Goal: Find specific page/section: Find specific page/section

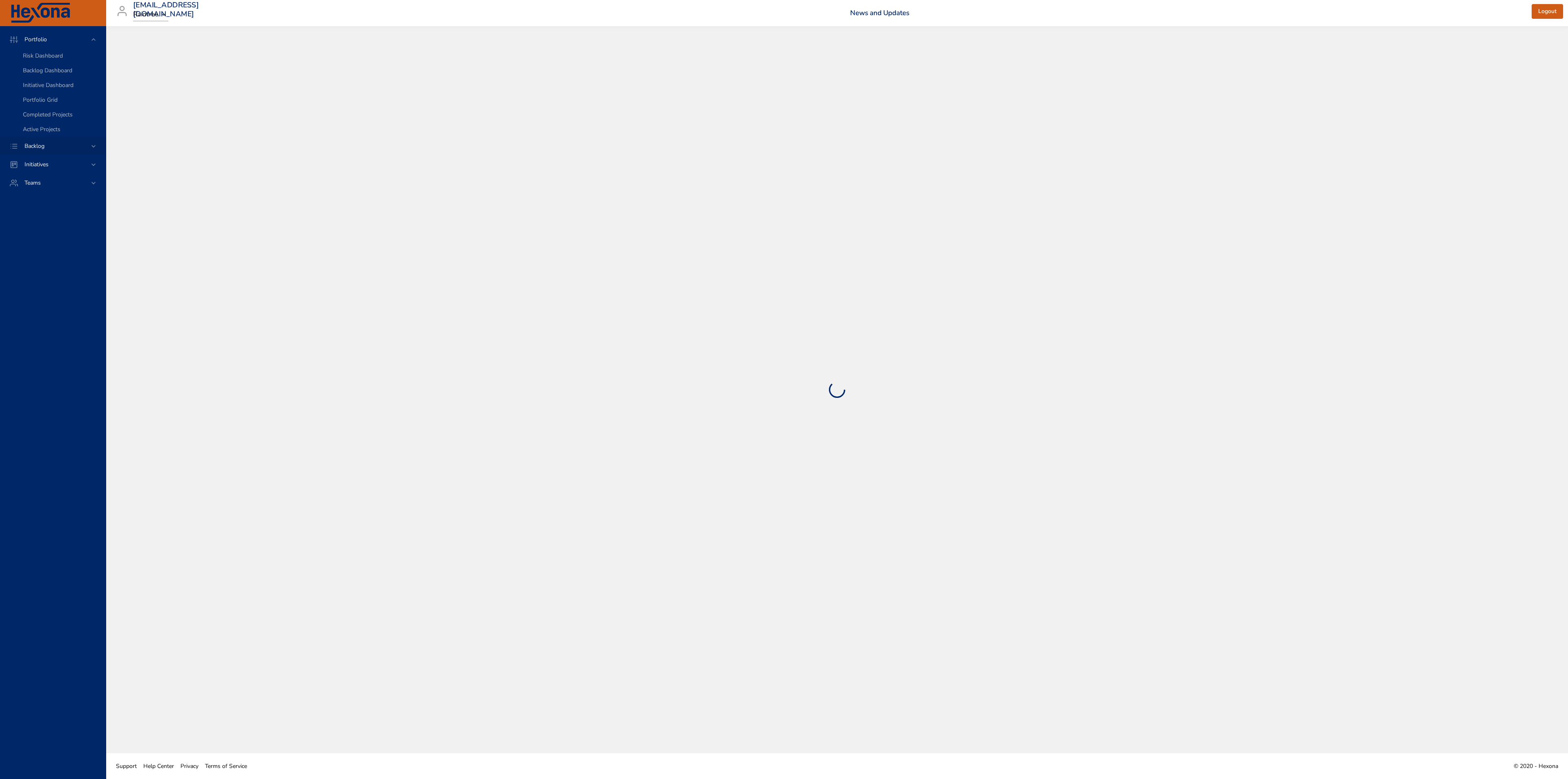
click at [82, 145] on div "Backlog" at bounding box center [54, 146] width 71 height 9
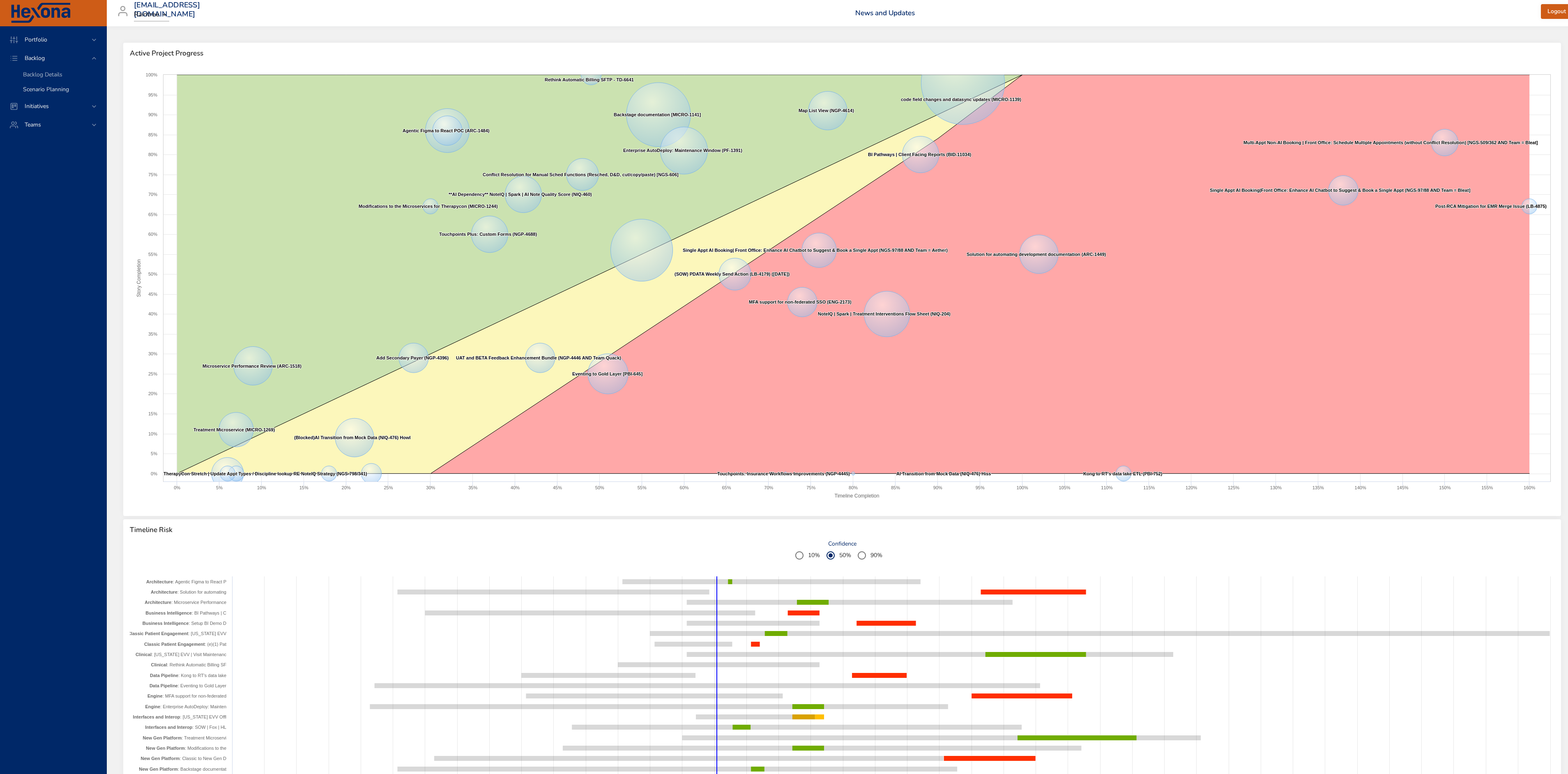
drag, startPoint x: 55, startPoint y: 73, endPoint x: 78, endPoint y: 96, distance: 32.5
click at [55, 73] on span "Backlog Details" at bounding box center [43, 74] width 39 height 8
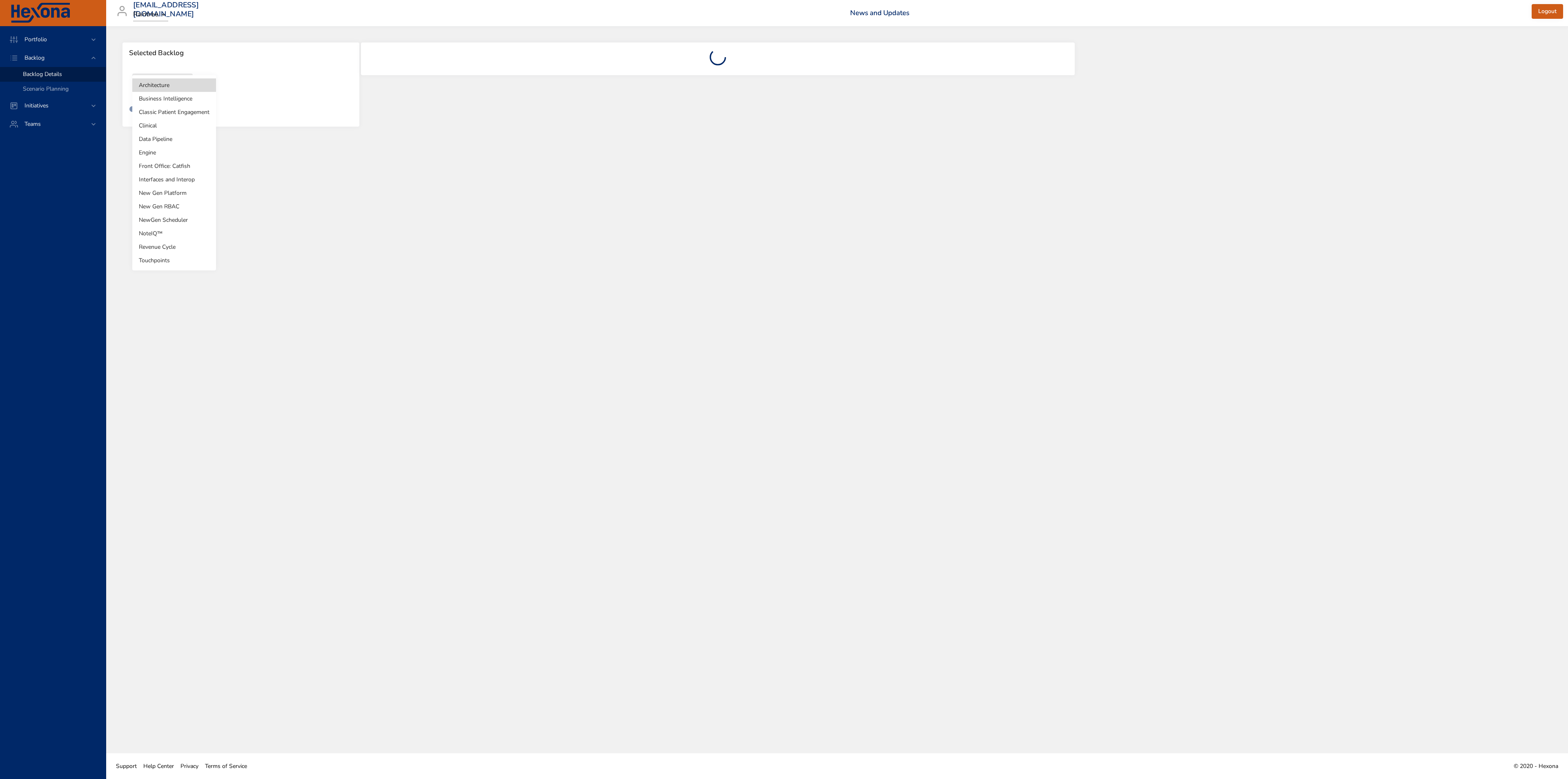
click at [175, 91] on body "Portfolio Backlog Backlog Details Scenario Planning Initiatives Teams [EMAIL_AD…" at bounding box center [784, 389] width 1568 height 779
click at [249, 54] on div at bounding box center [784, 389] width 1568 height 779
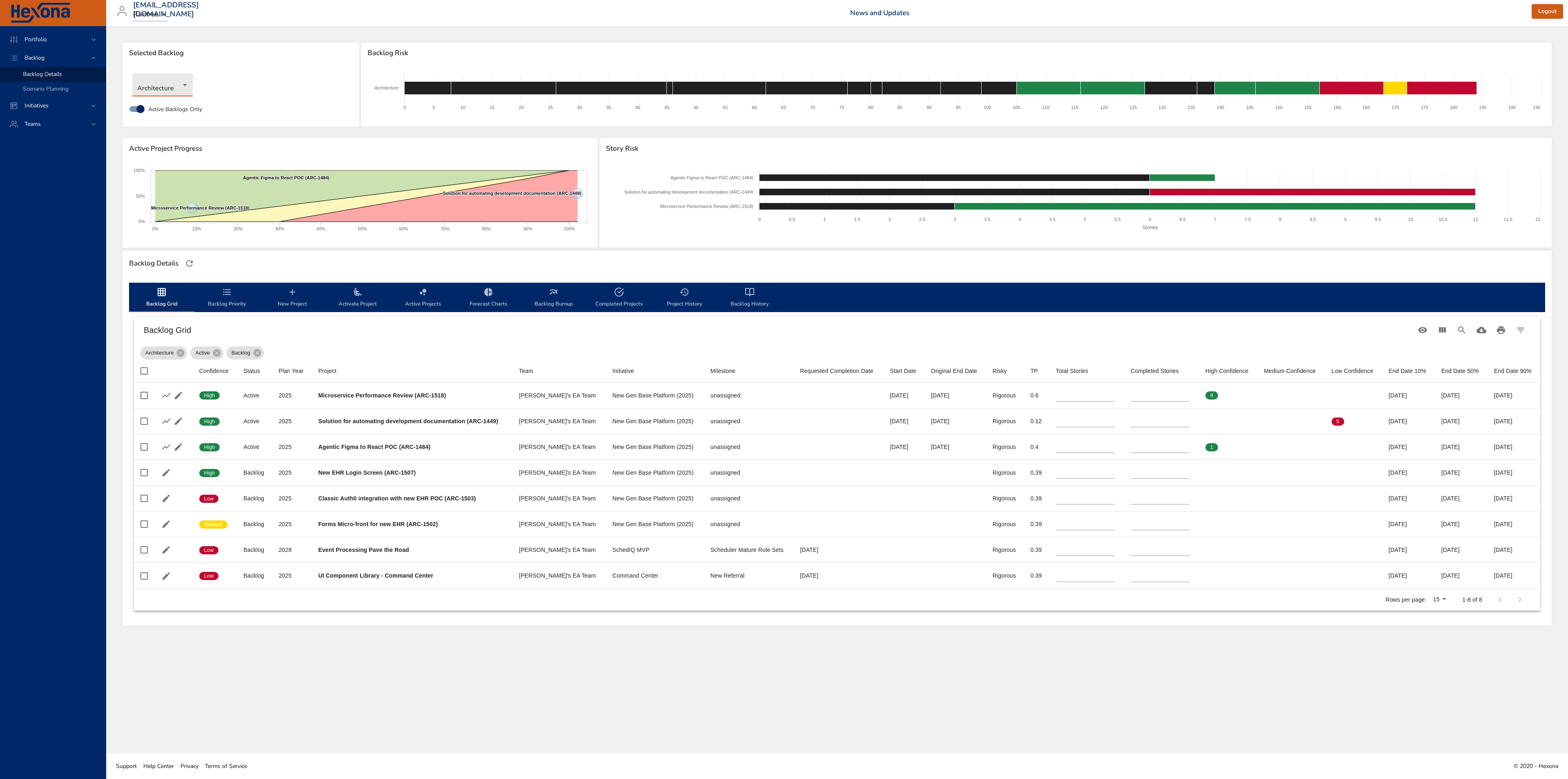
click at [155, 80] on body "Portfolio Backlog Backlog Details Scenario Planning Initiatives Teams [EMAIL_AD…" at bounding box center [784, 389] width 1568 height 779
click at [155, 96] on li "Business Intelligence" at bounding box center [174, 99] width 84 height 13
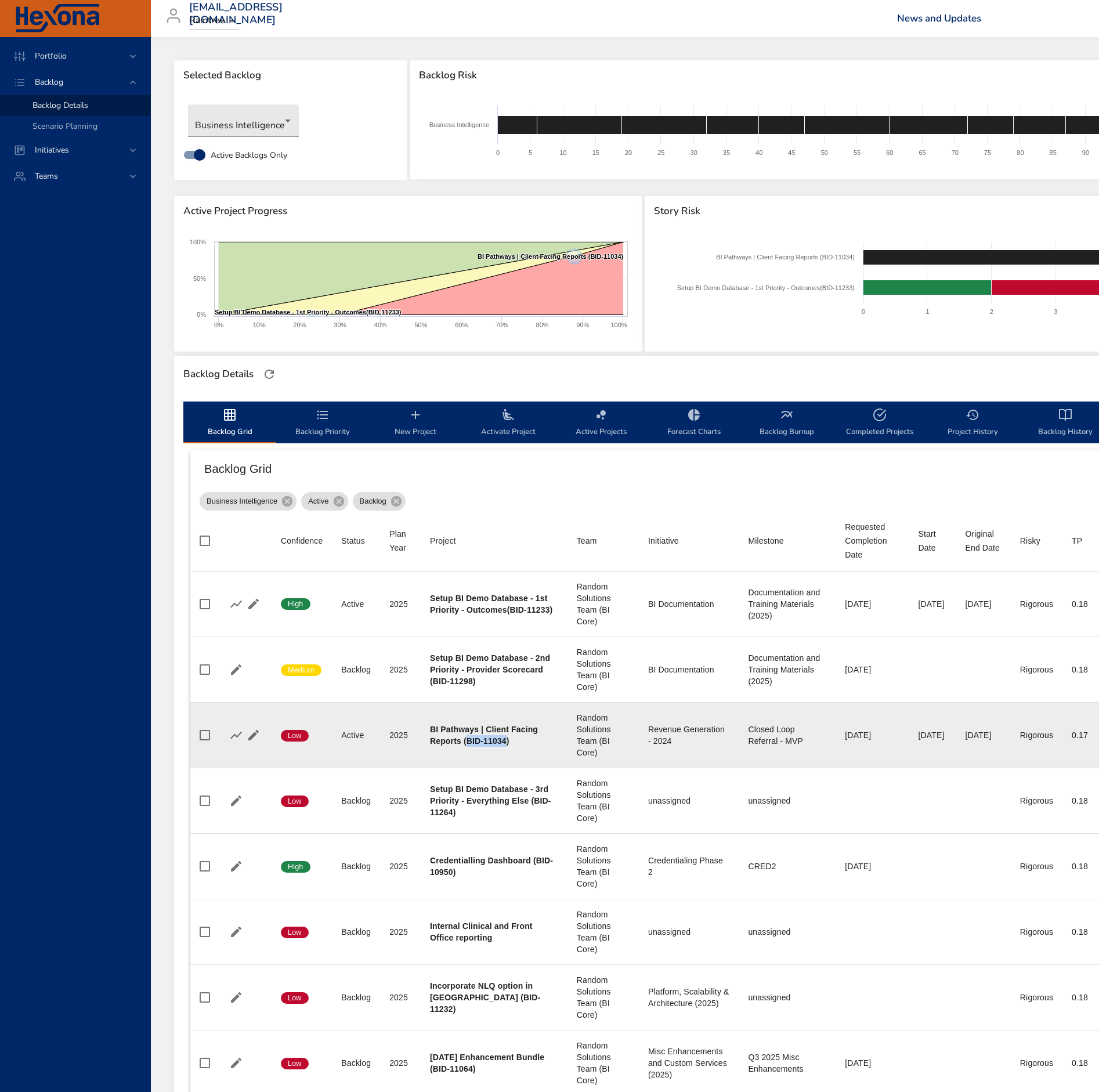
drag, startPoint x: 493, startPoint y: 734, endPoint x: 451, endPoint y: 747, distance: 44.0
click at [451, 745] on b "BI Pathways | Client Facing Reports (BID-11034)" at bounding box center [483, 735] width 108 height 21
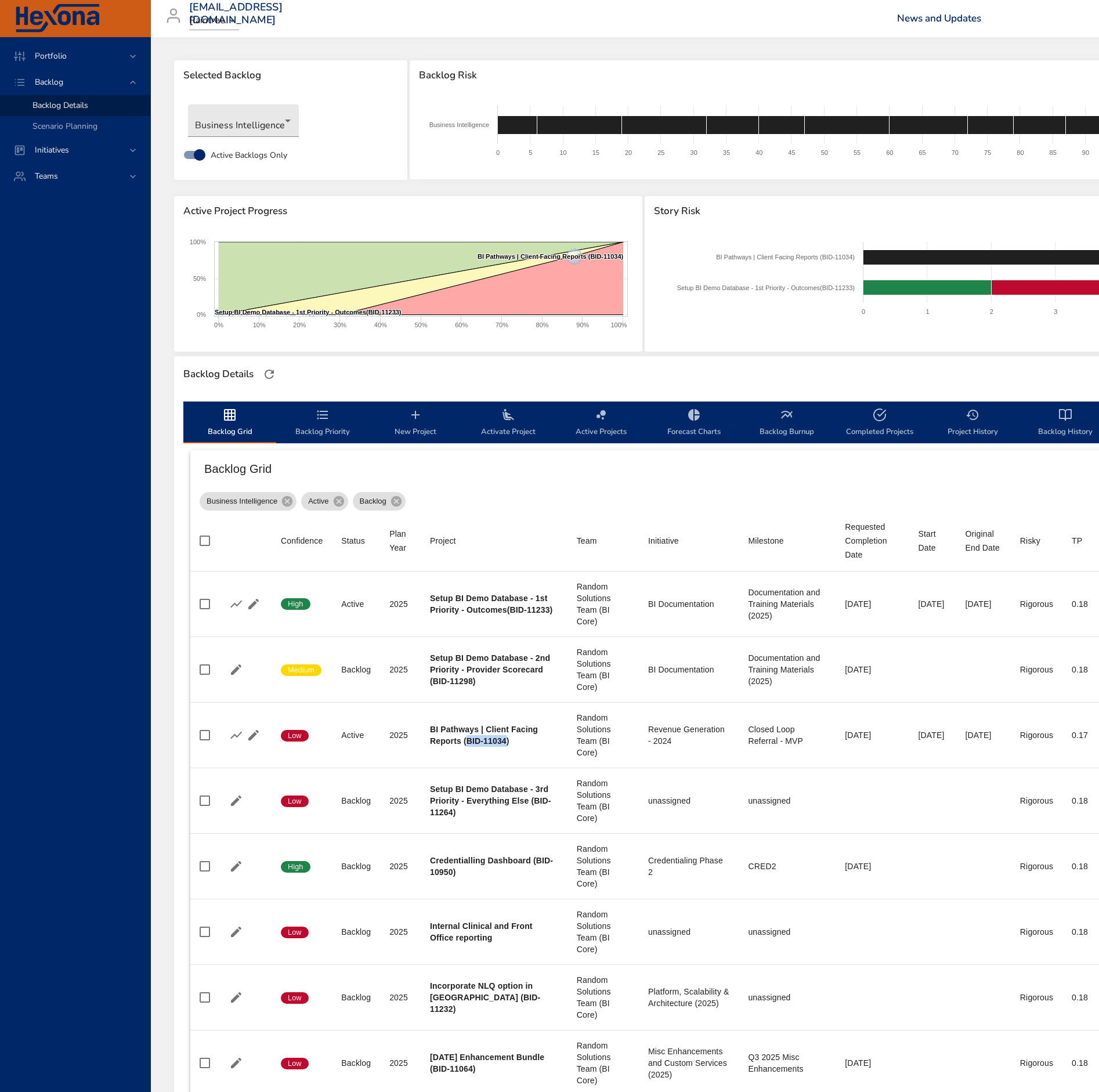
copy b "BID-11034"
